Goal: Information Seeking & Learning: Learn about a topic

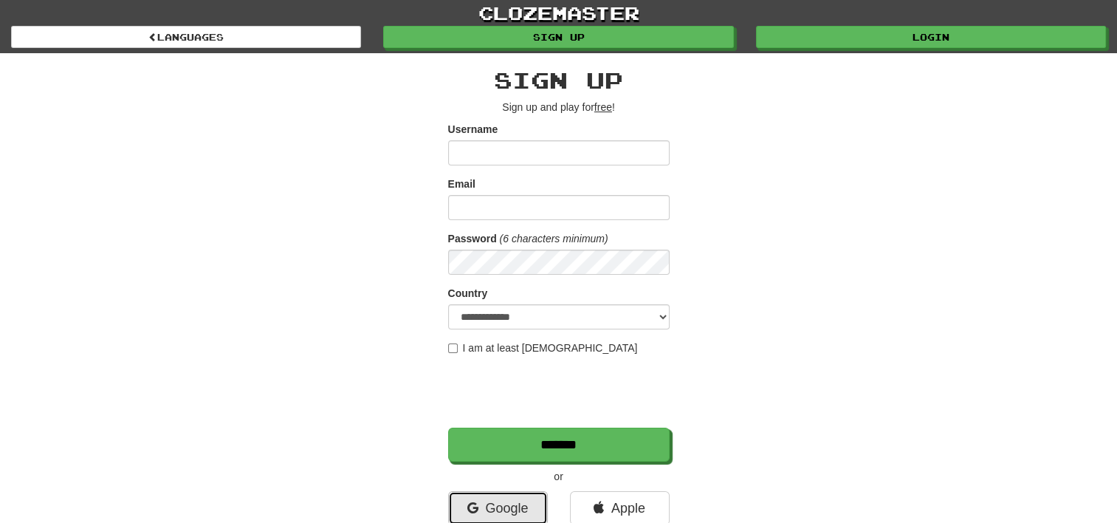
click at [505, 501] on link "Google" at bounding box center [498, 508] width 100 height 34
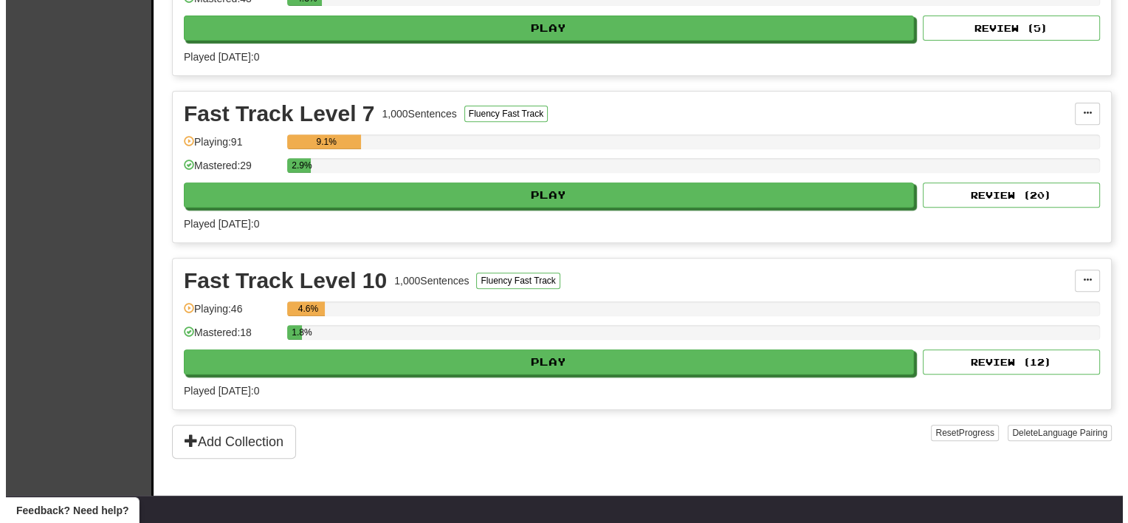
scroll to position [665, 0]
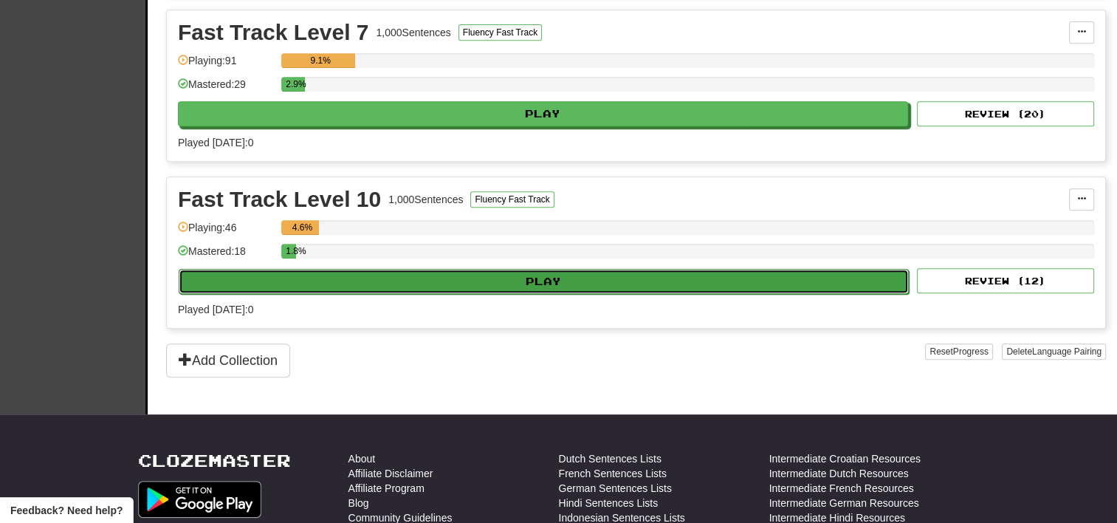
click at [435, 280] on button "Play" at bounding box center [544, 281] width 730 height 25
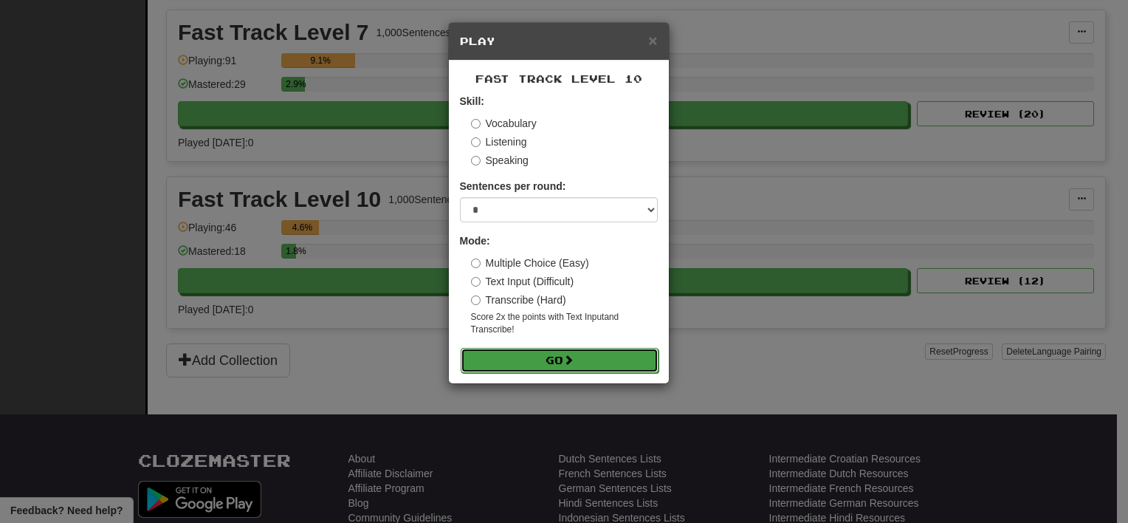
click at [555, 354] on button "Go" at bounding box center [560, 360] width 198 height 25
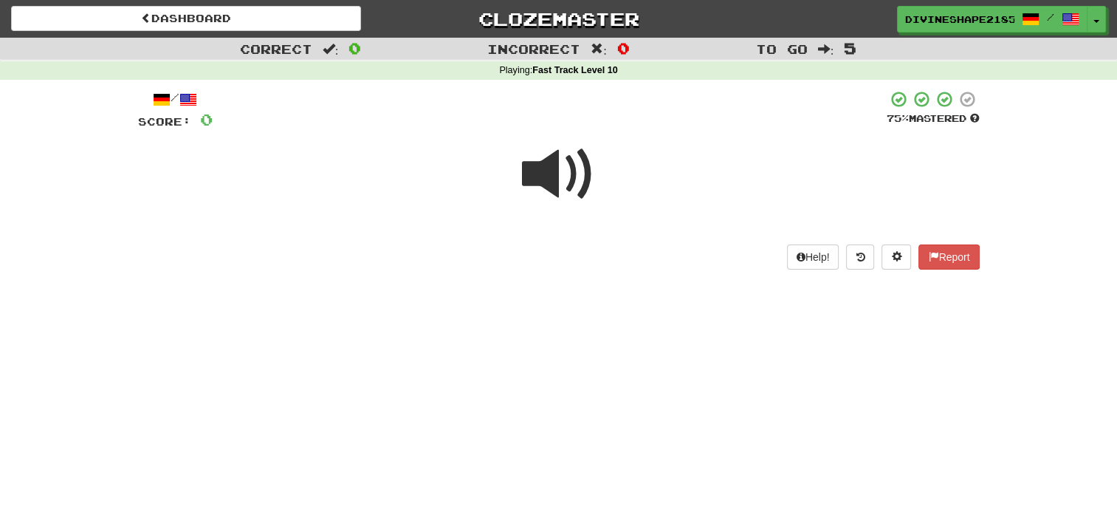
click at [554, 171] on span at bounding box center [559, 174] width 74 height 74
click at [544, 171] on span at bounding box center [559, 174] width 74 height 74
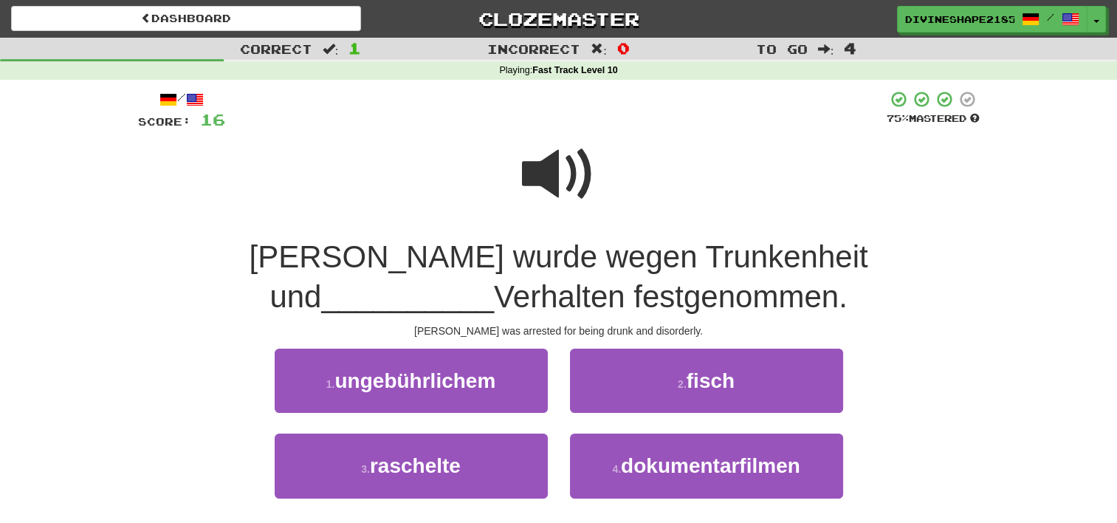
click at [583, 186] on span at bounding box center [559, 174] width 74 height 74
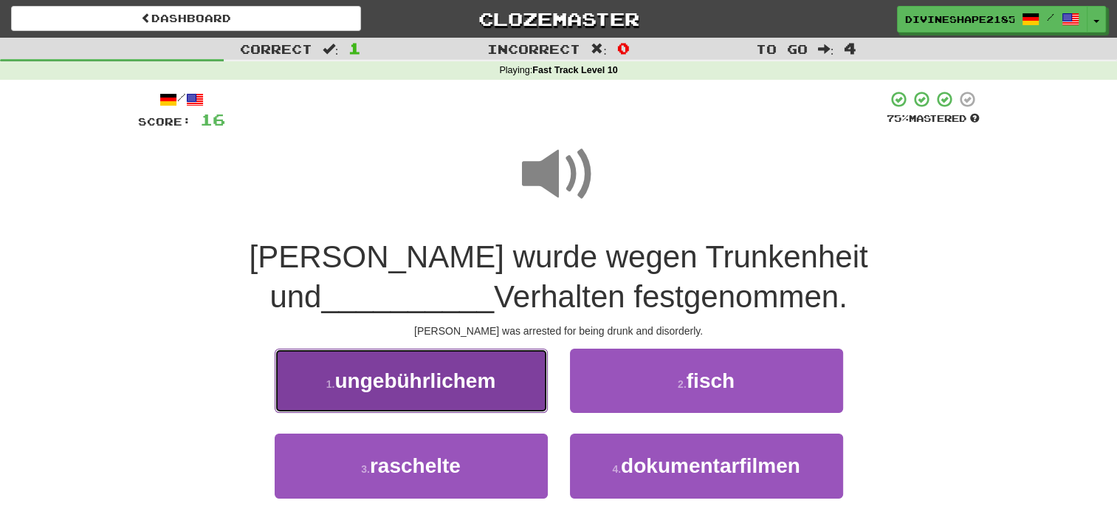
click at [421, 390] on span "ungebührlichem" at bounding box center [415, 380] width 161 height 23
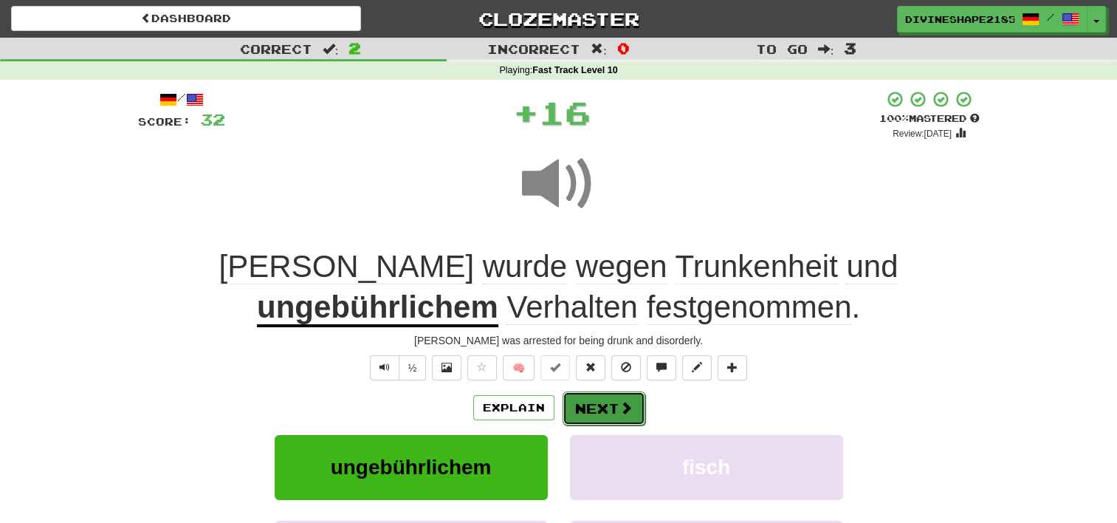
click at [612, 411] on button "Next" at bounding box center [604, 408] width 83 height 34
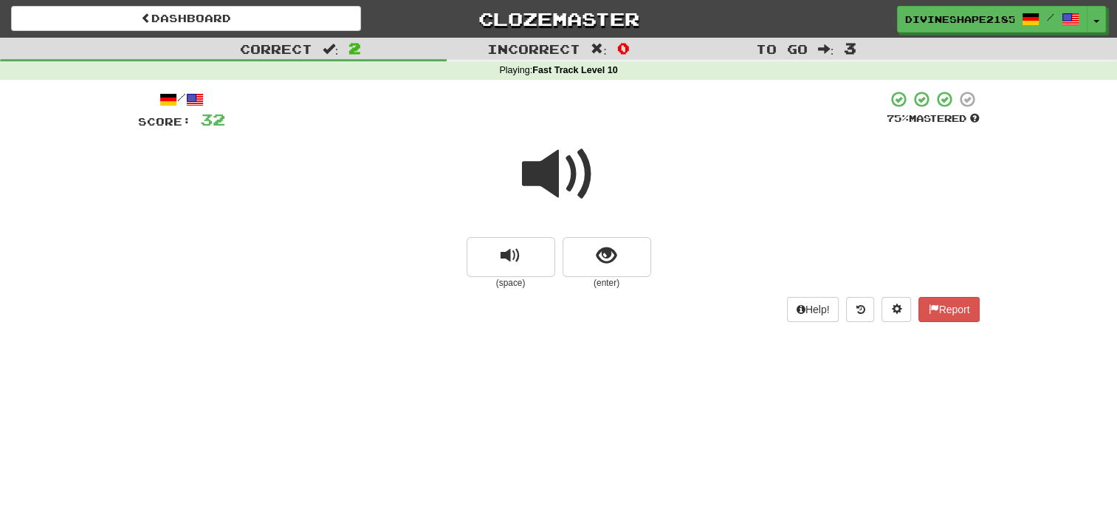
click at [659, 242] on div "(space) (enter)" at bounding box center [559, 263] width 842 height 52
click at [632, 247] on button "show sentence" at bounding box center [607, 257] width 89 height 40
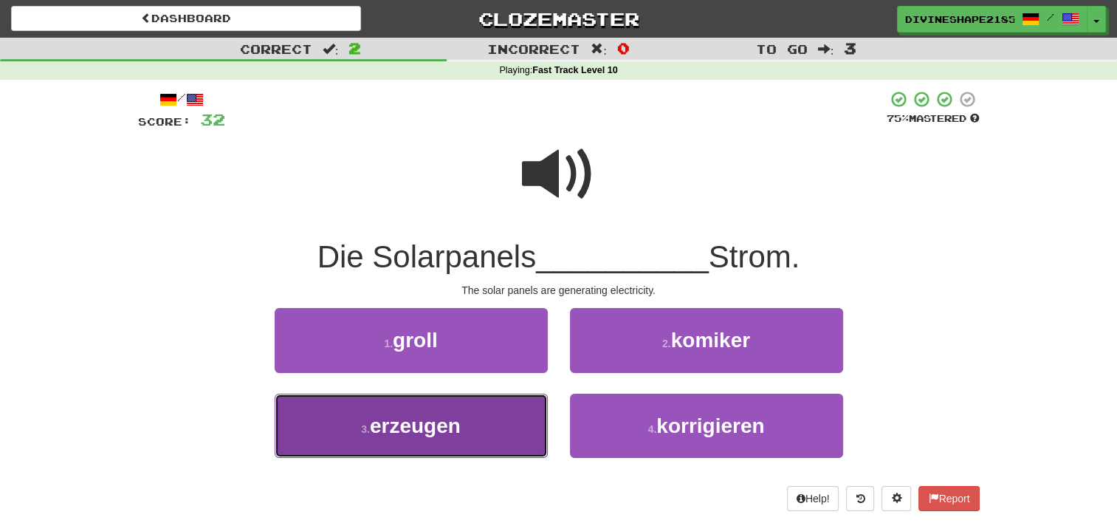
click at [399, 434] on span "erzeugen" at bounding box center [415, 425] width 91 height 23
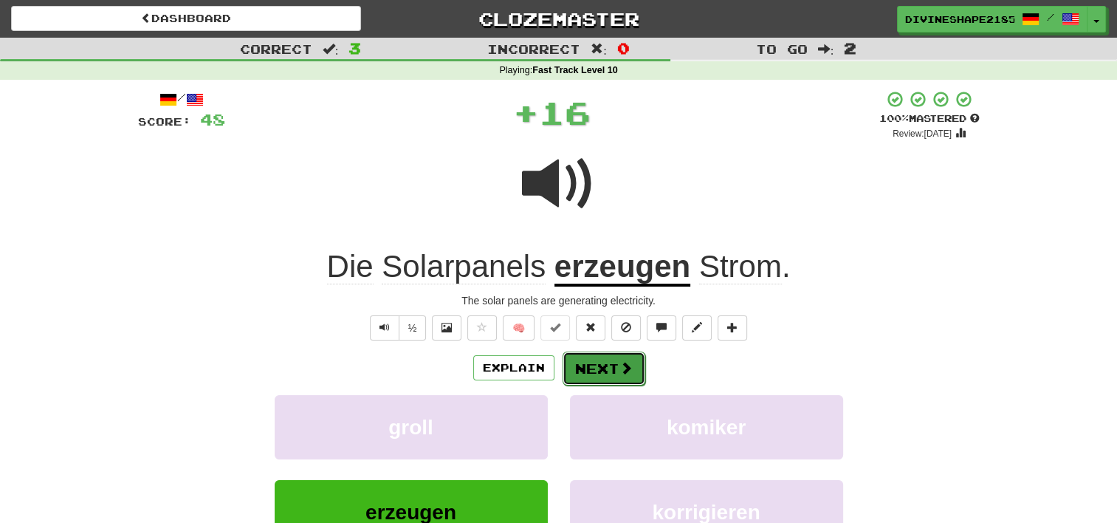
click at [623, 362] on span at bounding box center [626, 367] width 13 height 13
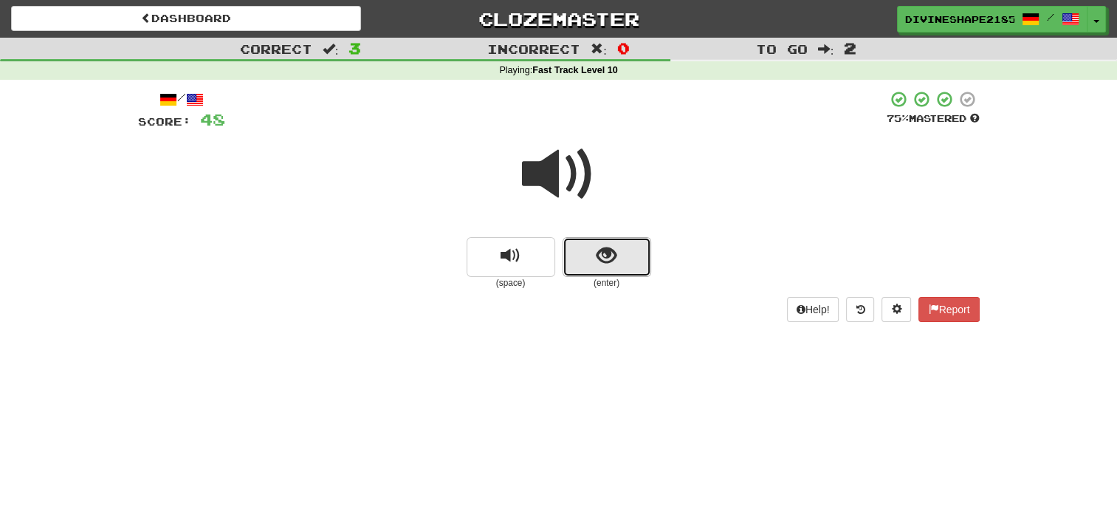
click at [628, 246] on button "show sentence" at bounding box center [607, 257] width 89 height 40
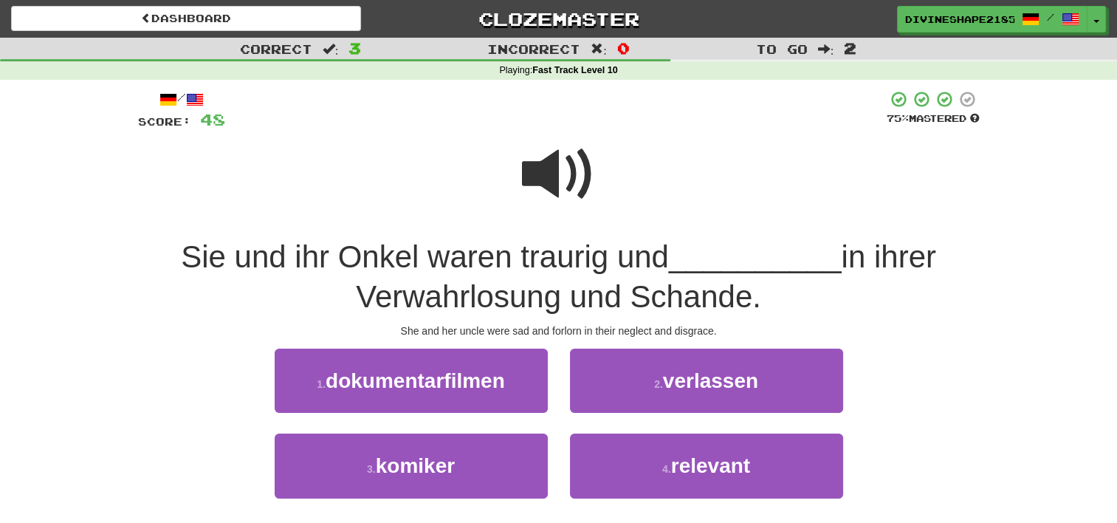
click at [556, 159] on span at bounding box center [559, 174] width 74 height 74
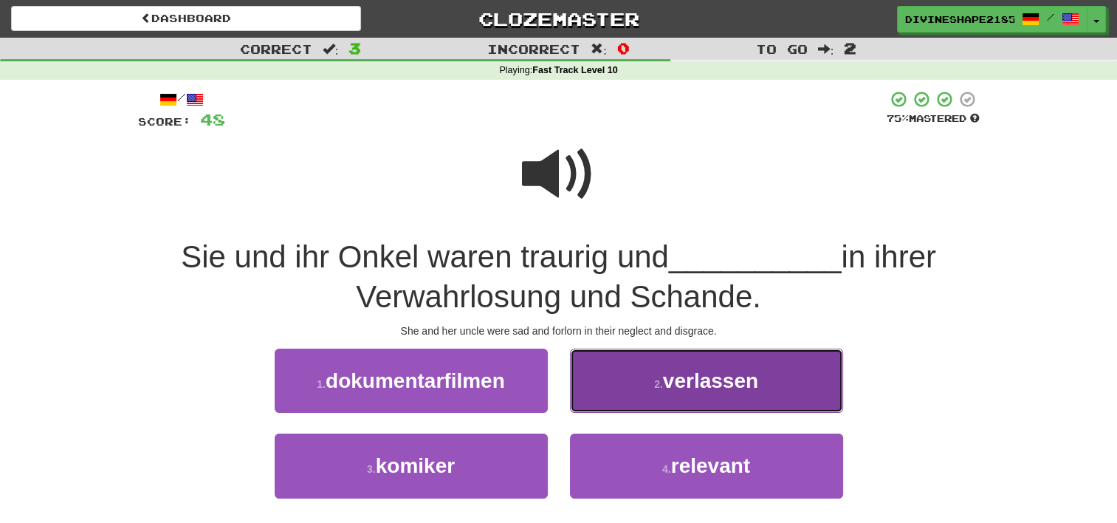
click at [712, 390] on span "verlassen" at bounding box center [710, 380] width 95 height 23
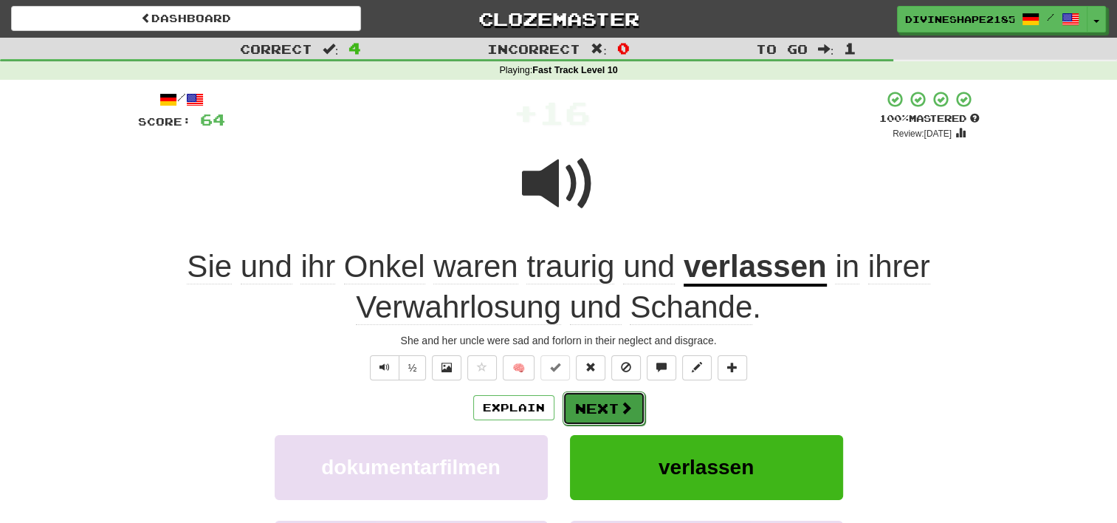
click at [620, 405] on span at bounding box center [626, 407] width 13 height 13
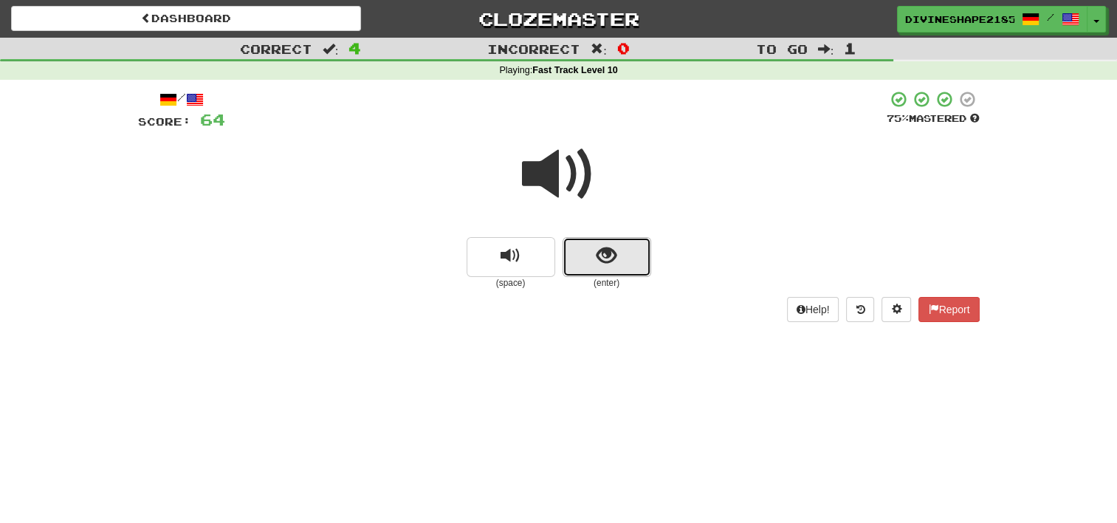
click at [606, 253] on span "show sentence" at bounding box center [607, 256] width 20 height 20
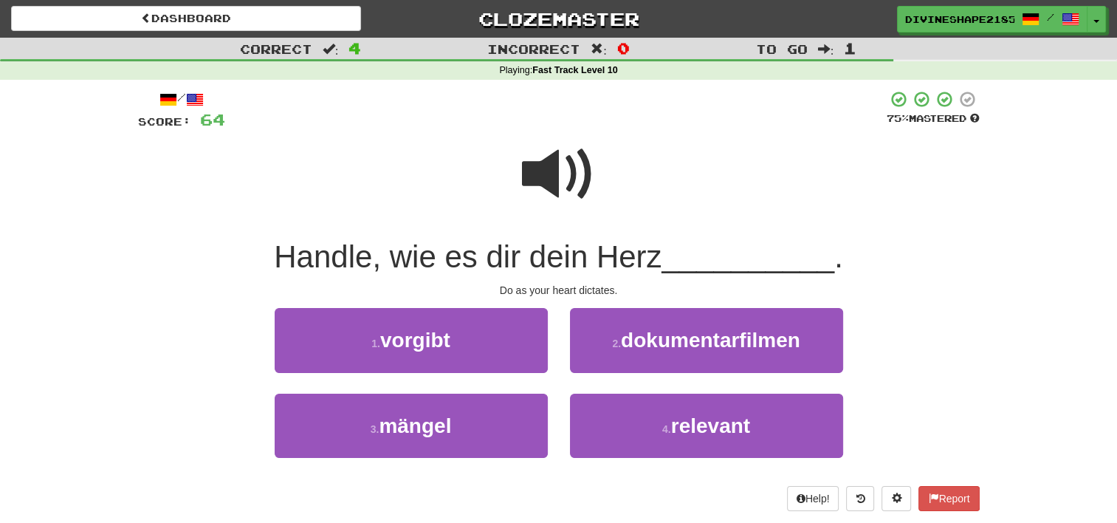
click at [557, 170] on span at bounding box center [559, 174] width 74 height 74
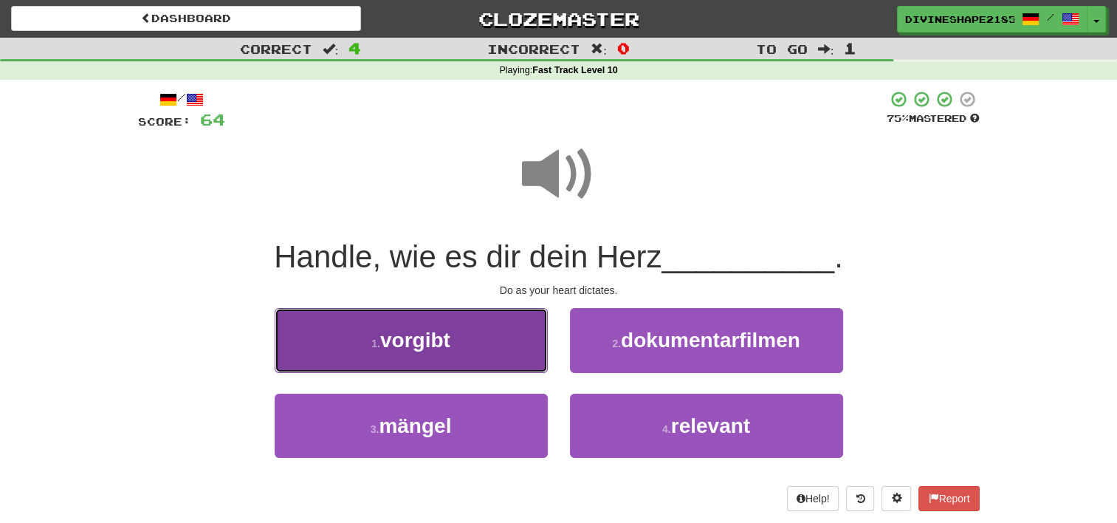
click at [482, 354] on button "1 . vorgibt" at bounding box center [411, 340] width 273 height 64
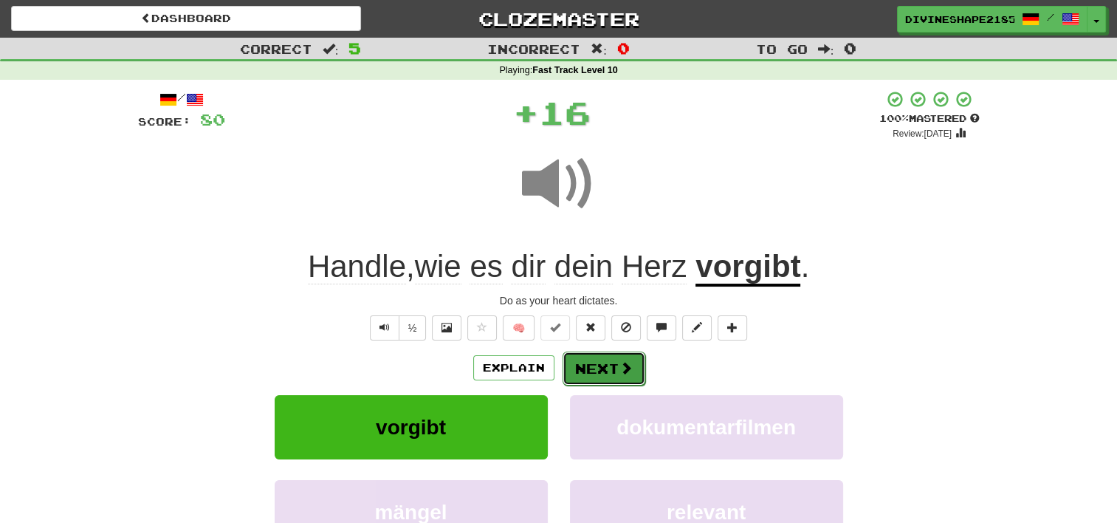
click at [632, 369] on button "Next" at bounding box center [604, 369] width 83 height 34
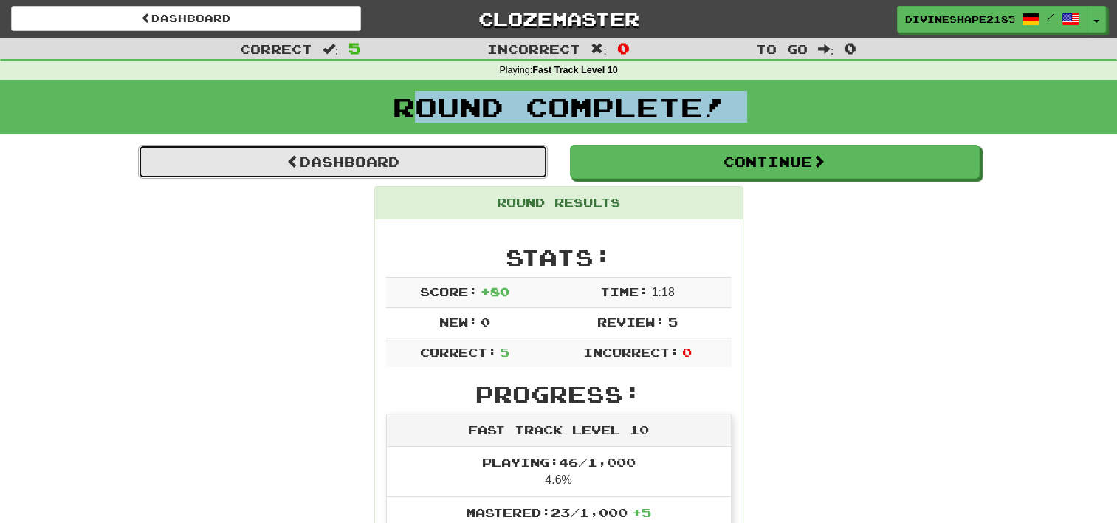
drag, startPoint x: 417, startPoint y: 148, endPoint x: 388, endPoint y: 160, distance: 31.4
click at [388, 160] on link "Dashboard" at bounding box center [343, 162] width 410 height 34
